Goal: Transaction & Acquisition: Purchase product/service

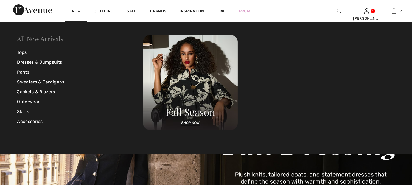
click at [40, 39] on link "All New Arrivals" at bounding box center [40, 38] width 46 height 9
